Goal: Task Accomplishment & Management: Manage account settings

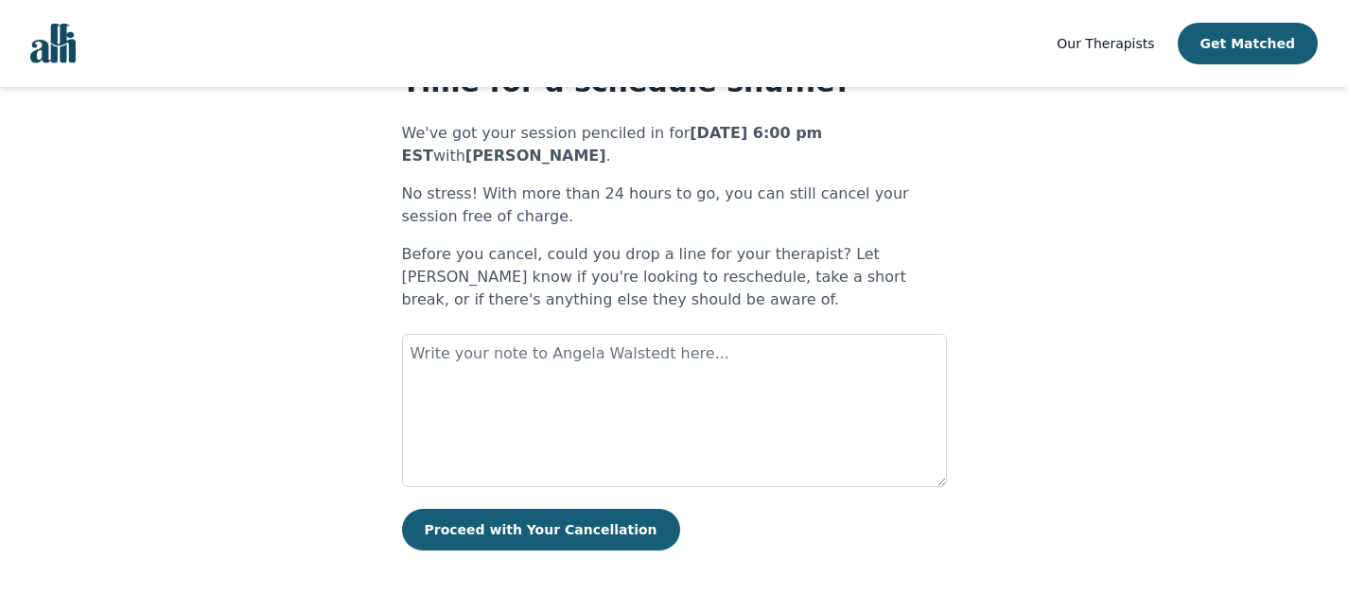
scroll to position [81, 0]
click at [652, 358] on textarea at bounding box center [674, 411] width 545 height 153
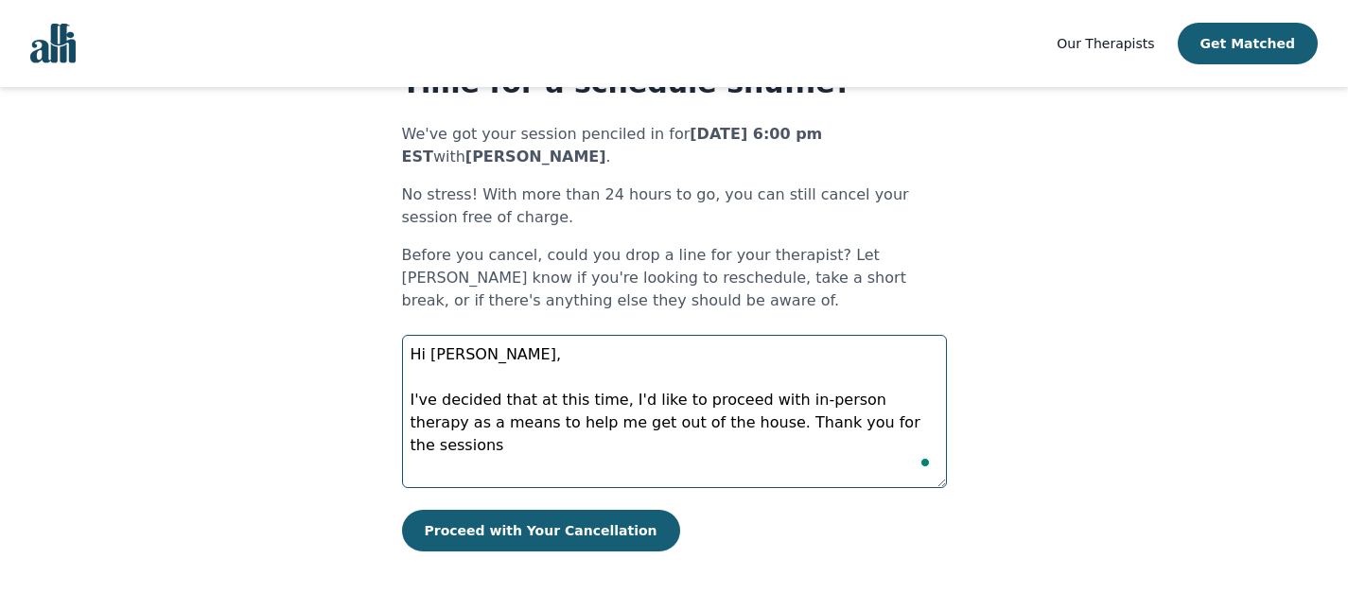
type textarea "Hi [PERSON_NAME], I've decided that at this time, I'd like to proceed with in-p…"
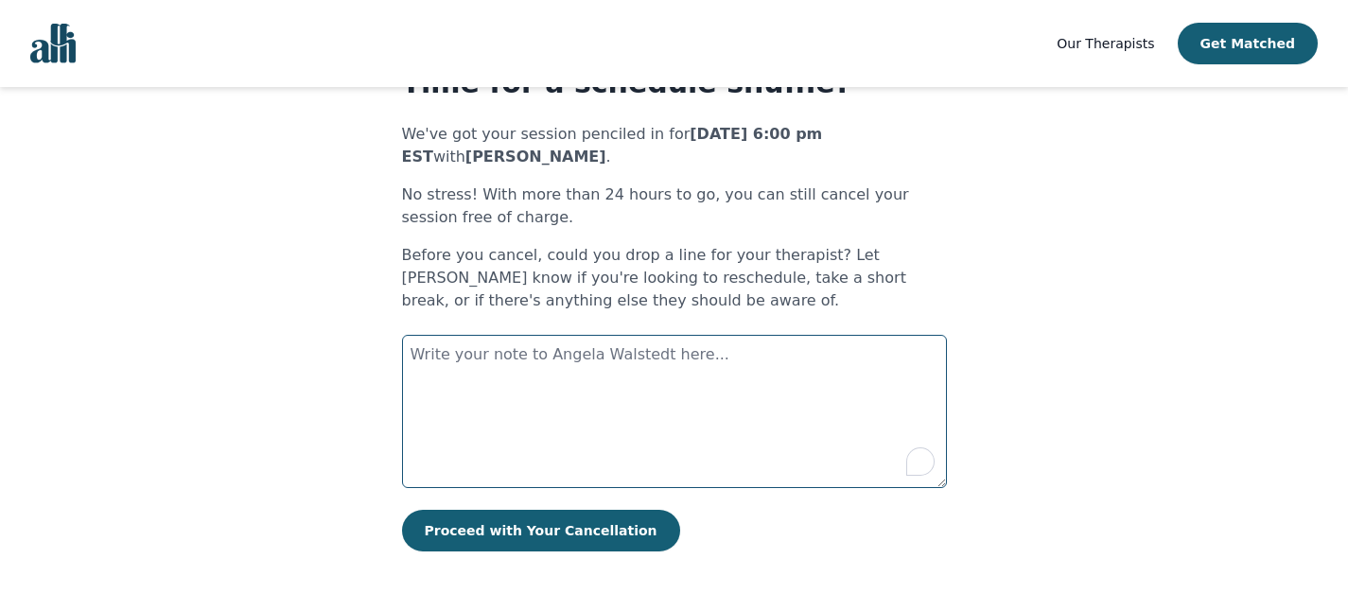
paste textarea "Hi [PERSON_NAME], I’ve decided that at this time I’d like to move forward with …"
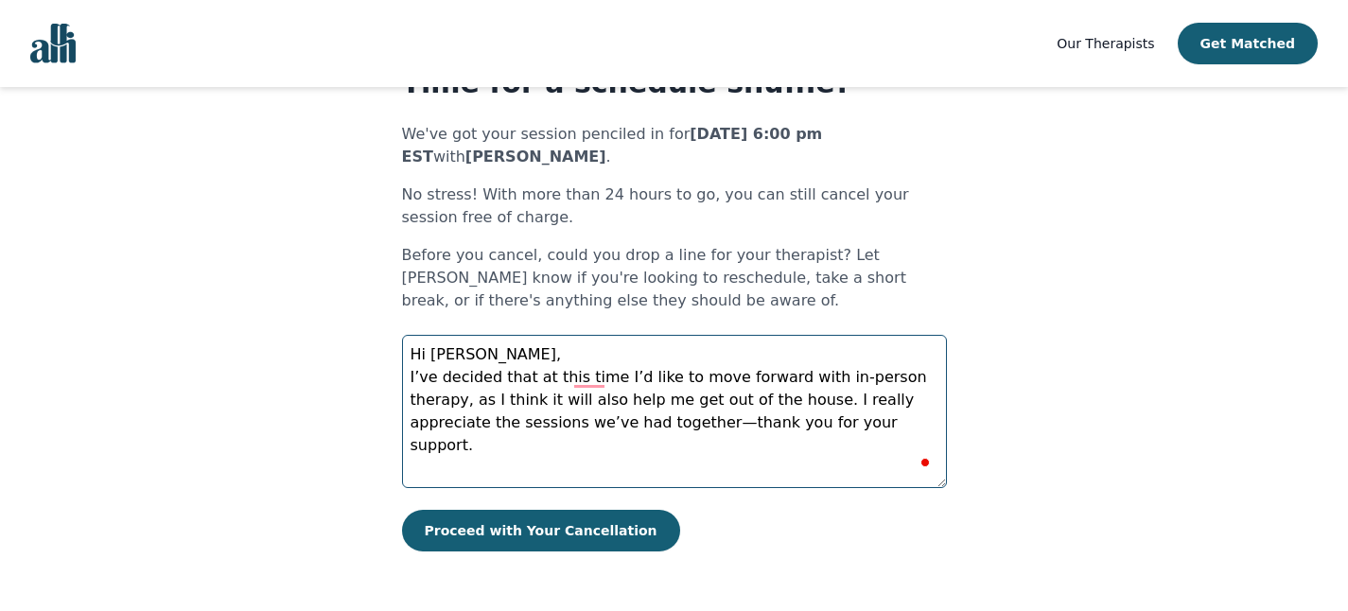
click at [560, 355] on textarea "Hi [PERSON_NAME], I’ve decided that at this time I’d like to move forward with …" at bounding box center [674, 411] width 545 height 153
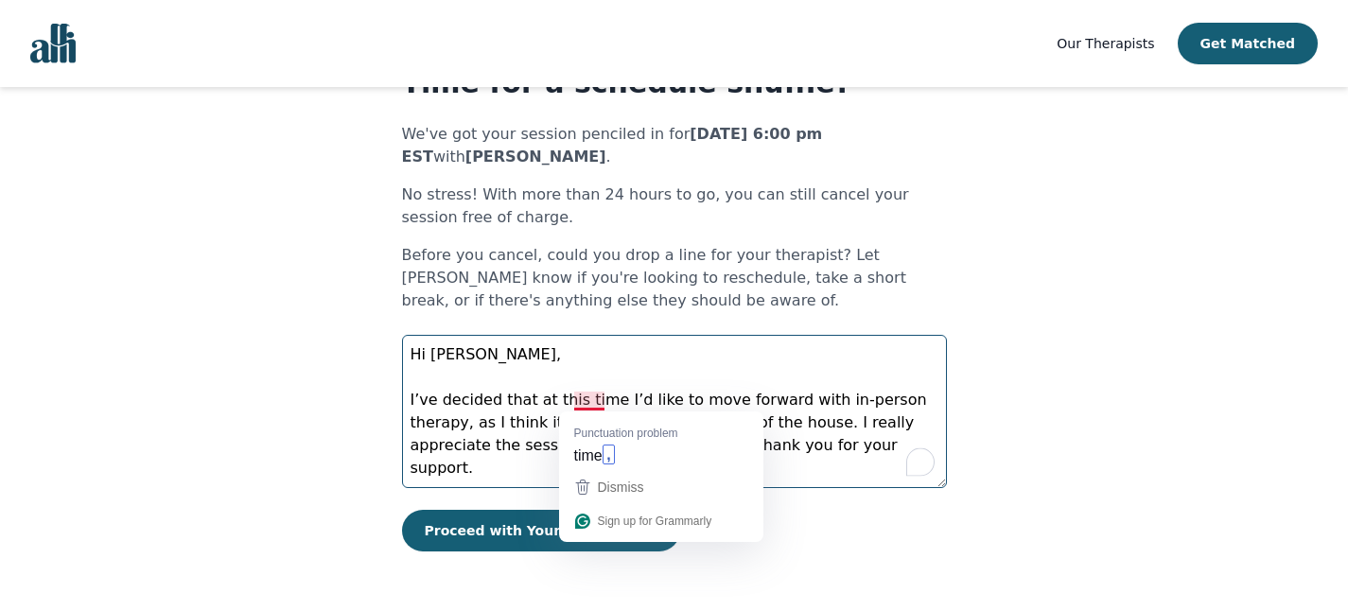
click at [594, 396] on textarea "Hi [PERSON_NAME], I’ve decided that at this time I’d like to move forward with …" at bounding box center [674, 411] width 545 height 153
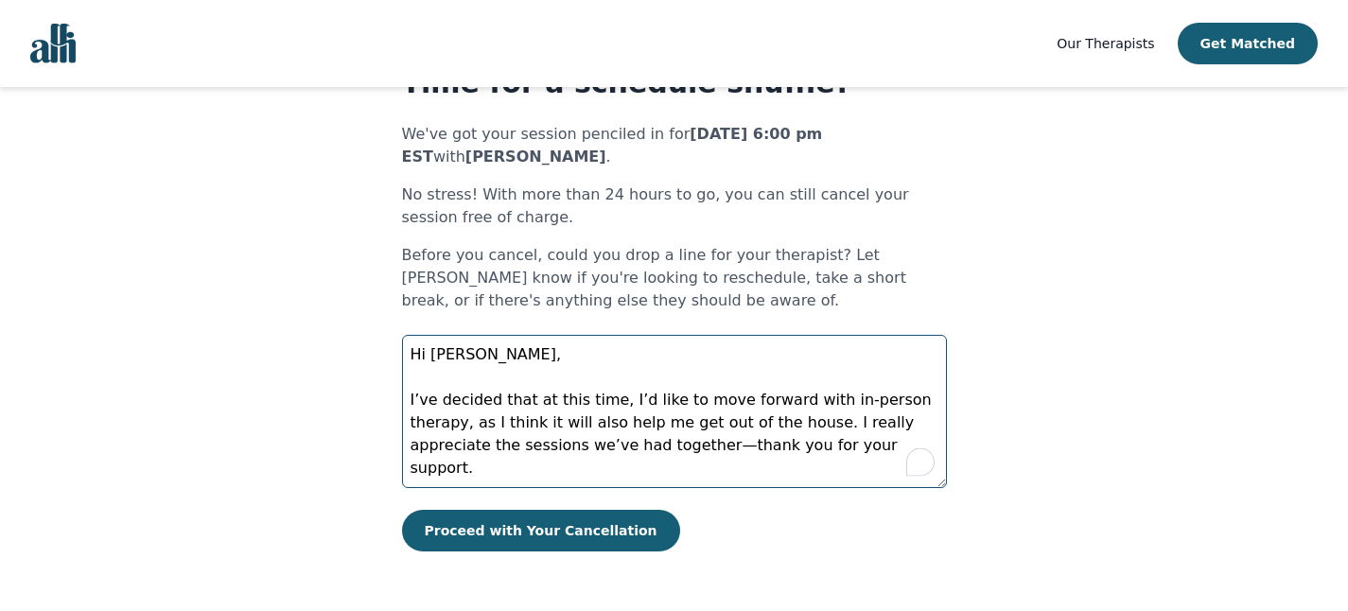
click at [651, 445] on textarea "Hi [PERSON_NAME], I’ve decided that at this time, I’d like to move forward with…" at bounding box center [674, 411] width 545 height 153
click at [701, 289] on p "Before you cancel, could you drop a line for your therapist? Let [PERSON_NAME] …" at bounding box center [674, 278] width 545 height 68
click at [619, 445] on textarea "Hi [PERSON_NAME], I’ve decided that at this time, I’d like to move forward with…" at bounding box center [674, 411] width 545 height 153
type textarea "Hi [PERSON_NAME], I’ve decided that at this time, I’d like to move forward with…"
click at [865, 455] on textarea "Hi [PERSON_NAME], I’ve decided that at this time, I’d like to move forward with…" at bounding box center [674, 411] width 545 height 153
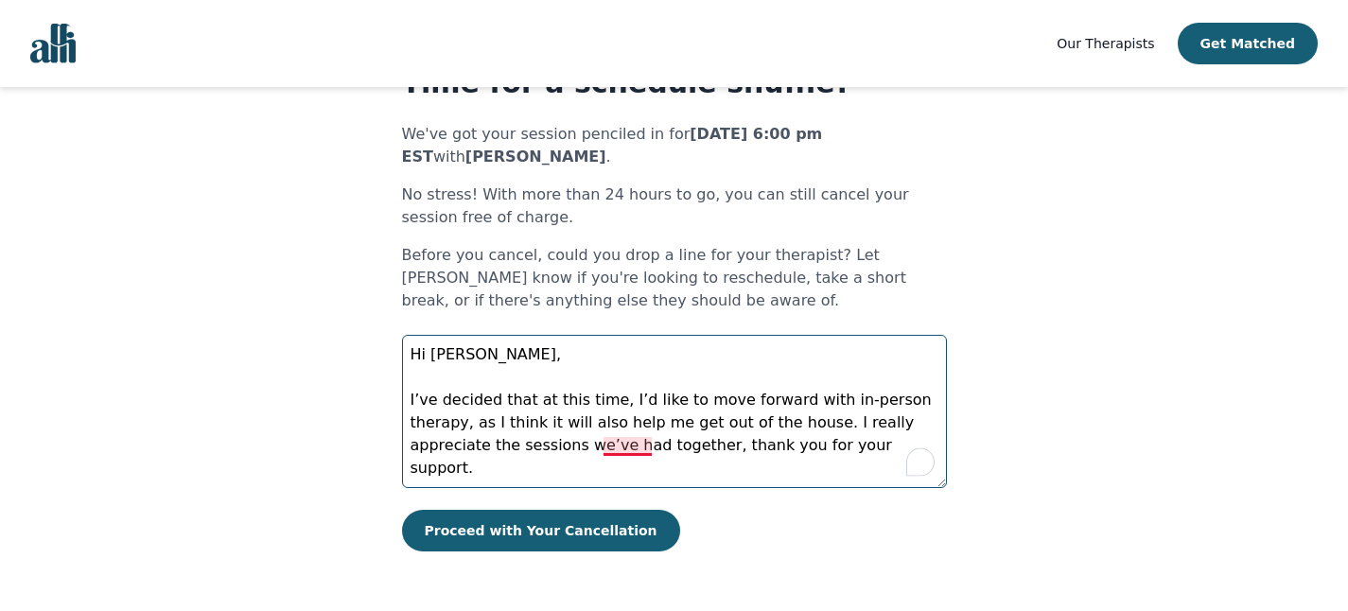
click at [635, 448] on textarea "Hi [PERSON_NAME], I’ve decided that at this time, I’d like to move forward with…" at bounding box center [674, 411] width 545 height 153
